Goal: Complete application form

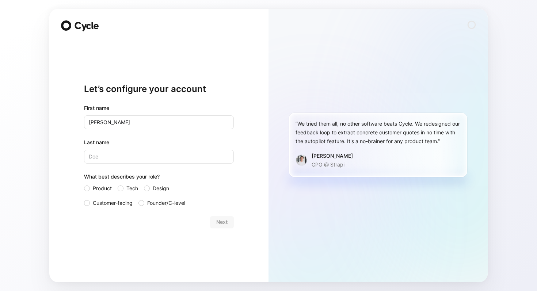
type input "[PERSON_NAME]"
click at [105, 206] on span "Customer-facing" at bounding box center [113, 203] width 40 height 9
click at [84, 199] on input "Customer-facing" at bounding box center [84, 199] width 0 height 0
click at [223, 223] on span "Next" at bounding box center [221, 222] width 11 height 9
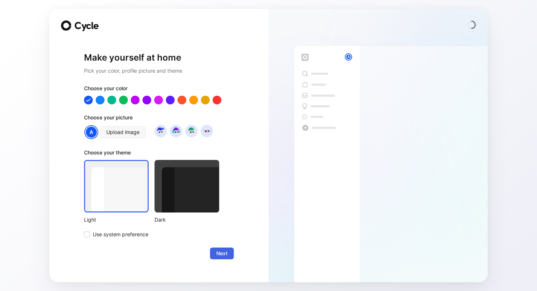
click at [225, 257] on span "Next" at bounding box center [221, 253] width 11 height 9
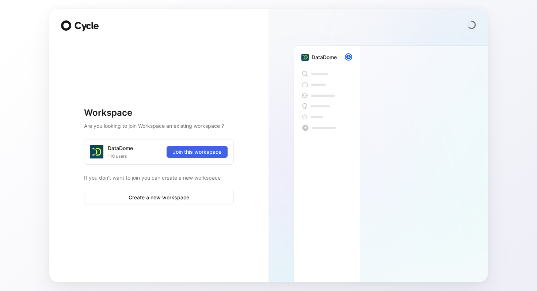
click at [188, 154] on span "Join this workspace" at bounding box center [197, 152] width 49 height 9
